Goal: Information Seeking & Learning: Check status

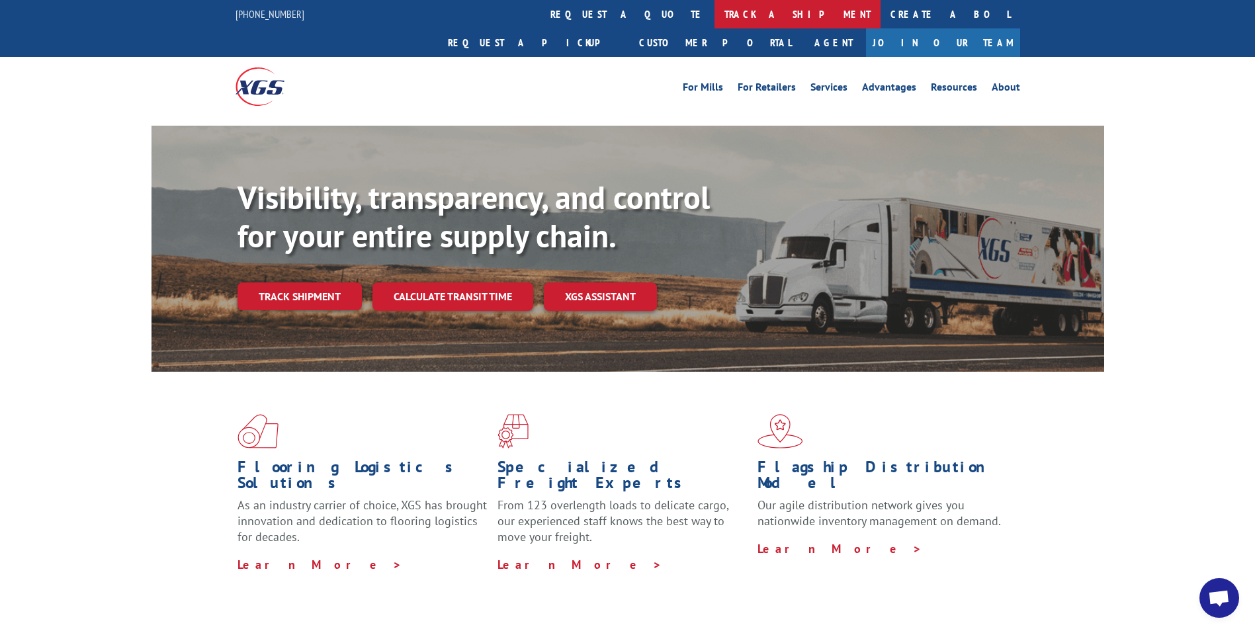
click at [715, 15] on link "track a shipment" at bounding box center [798, 14] width 166 height 28
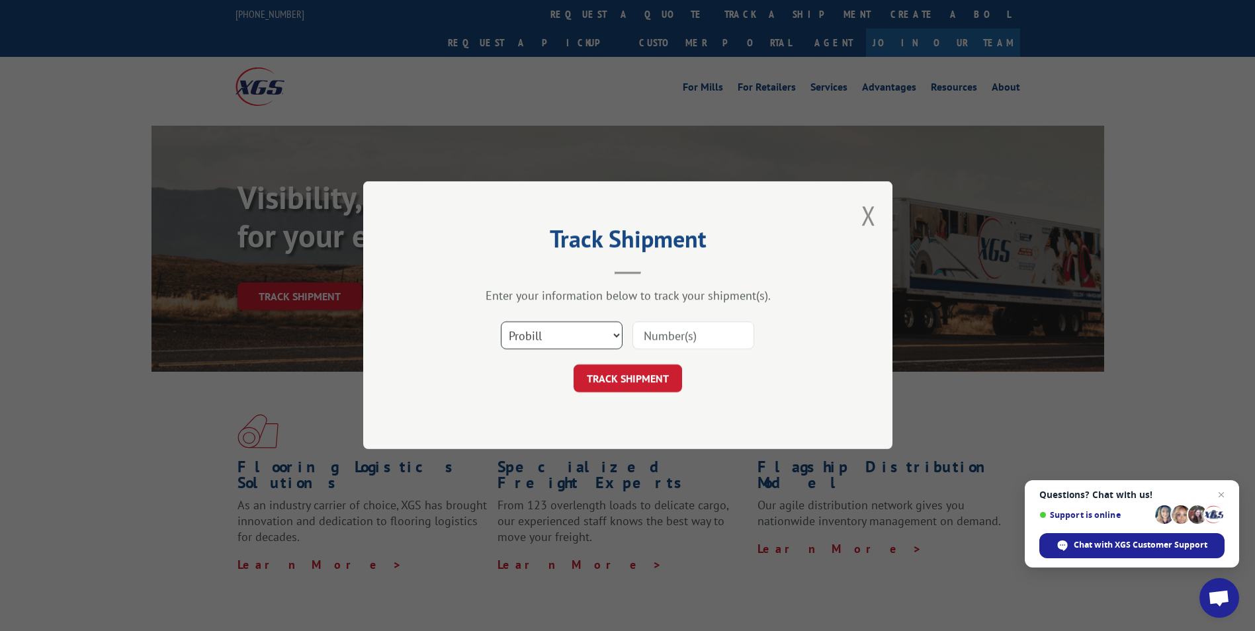
click at [590, 340] on select "Select category... Probill BOL PO" at bounding box center [562, 336] width 122 height 28
select select "bol"
click at [501, 322] on select "Select category... Probill BOL PO" at bounding box center [562, 336] width 122 height 28
click at [661, 326] on input at bounding box center [694, 336] width 122 height 28
paste input "6025172"
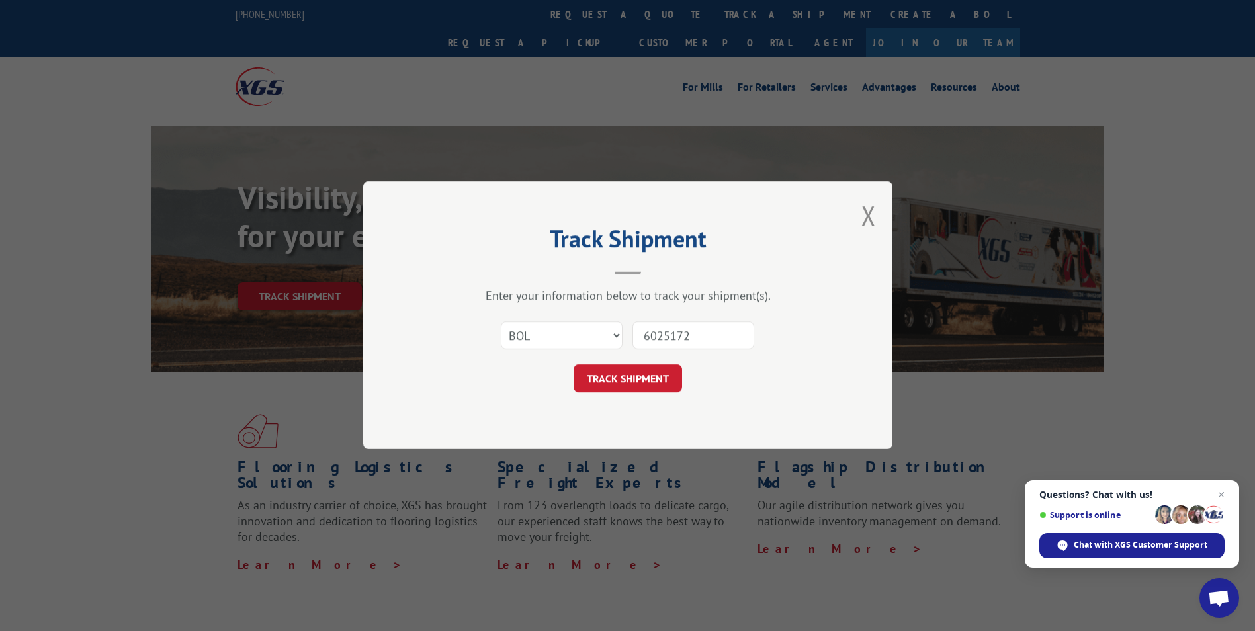
type input "6025172"
click at [625, 363] on form "Select category... Probill BOL PO 6025172 TRACK SHIPMENT" at bounding box center [627, 353] width 397 height 79
click at [623, 386] on button "TRACK SHIPMENT" at bounding box center [628, 379] width 109 height 28
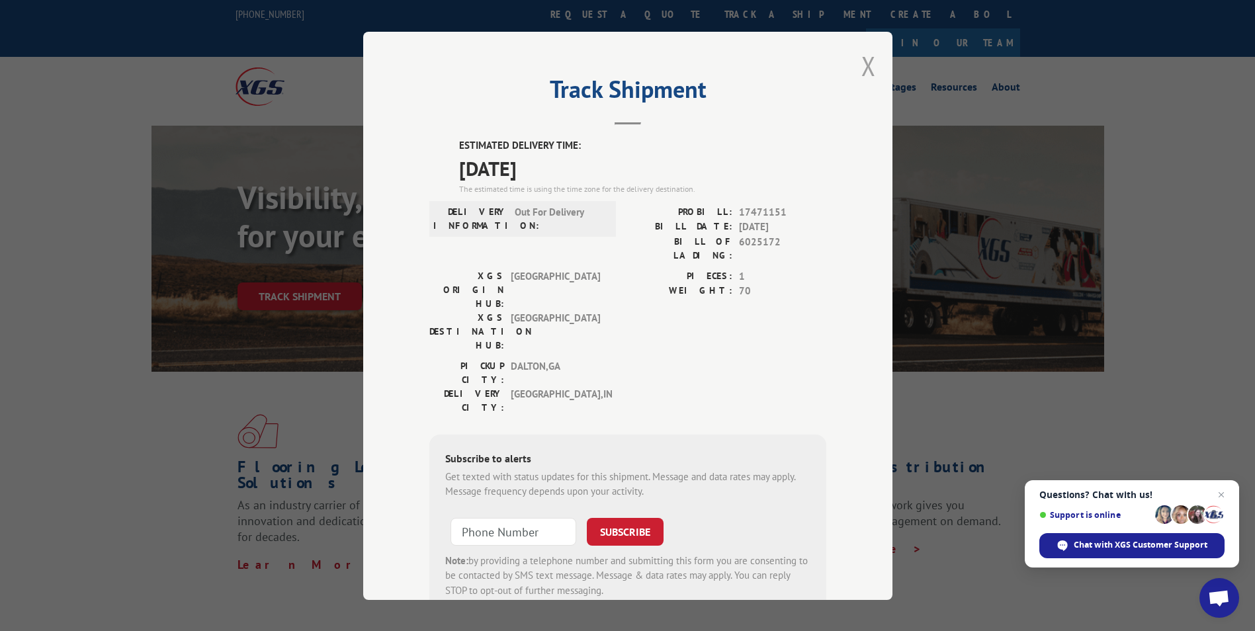
click at [862, 62] on button "Close modal" at bounding box center [869, 65] width 15 height 35
